Goal: Find specific page/section: Find specific page/section

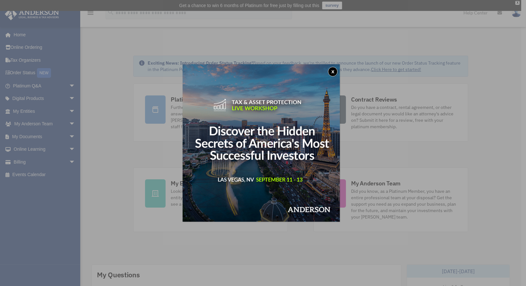
click at [48, 162] on div "x" at bounding box center [263, 143] width 526 height 286
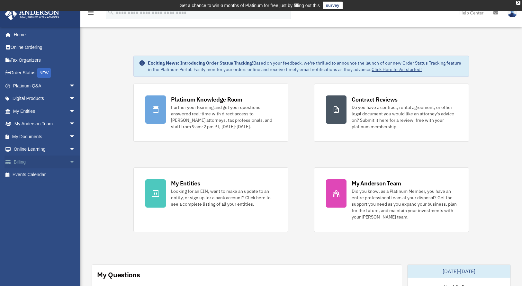
click at [69, 162] on span "arrow_drop_down" at bounding box center [75, 161] width 13 height 13
click at [43, 187] on link "Past Invoices" at bounding box center [47, 187] width 76 height 13
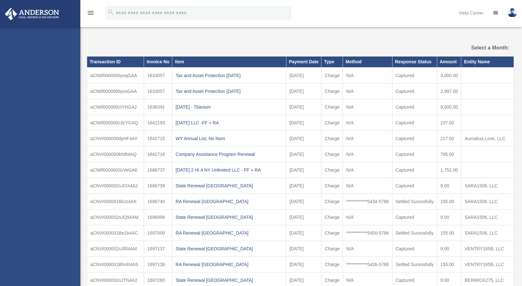
select select
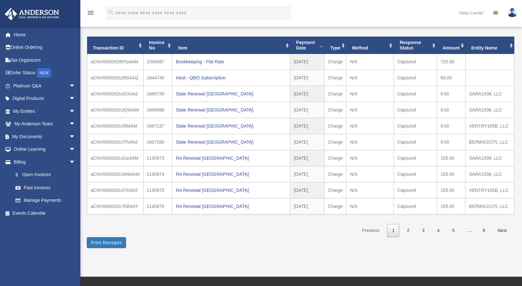
scroll to position [57, 0]
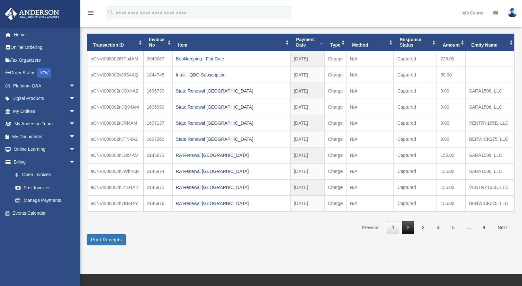
click at [413, 225] on link "2" at bounding box center [408, 227] width 12 height 13
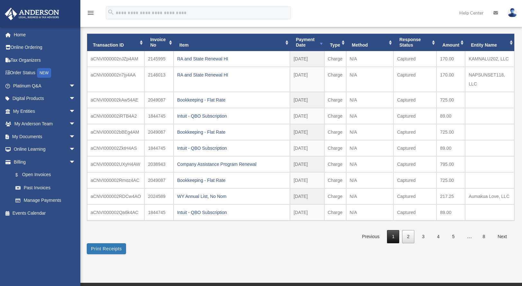
click at [391, 236] on link "1" at bounding box center [393, 236] width 12 height 13
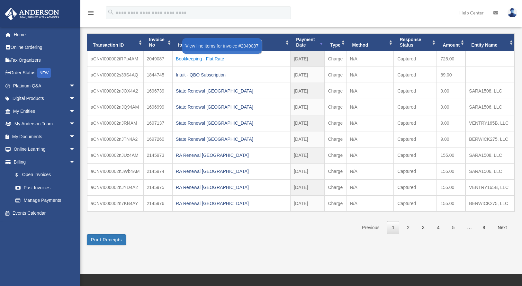
click at [203, 59] on div "Bookkeeping - Flat Rate" at bounding box center [231, 58] width 111 height 9
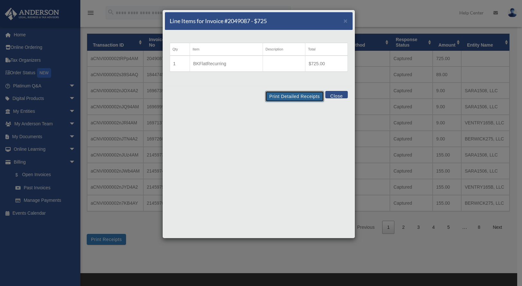
click at [301, 95] on button "Print Detailed Receipts" at bounding box center [294, 96] width 59 height 11
